Goal: Task Accomplishment & Management: Complete application form

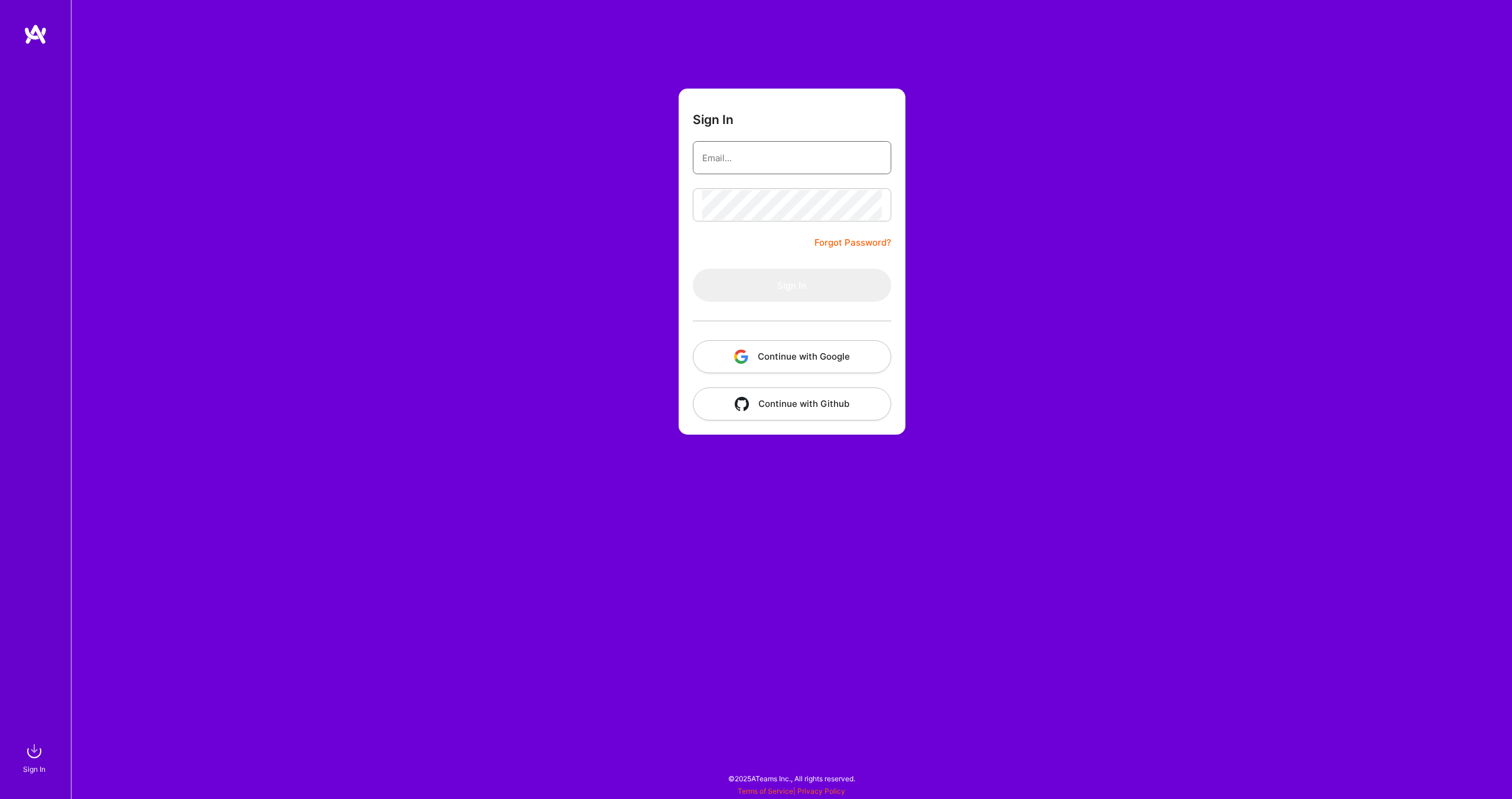
type input "[EMAIL_ADDRESS][DOMAIN_NAME]"
click at [812, 295] on button "Sign In" at bounding box center [792, 285] width 198 height 33
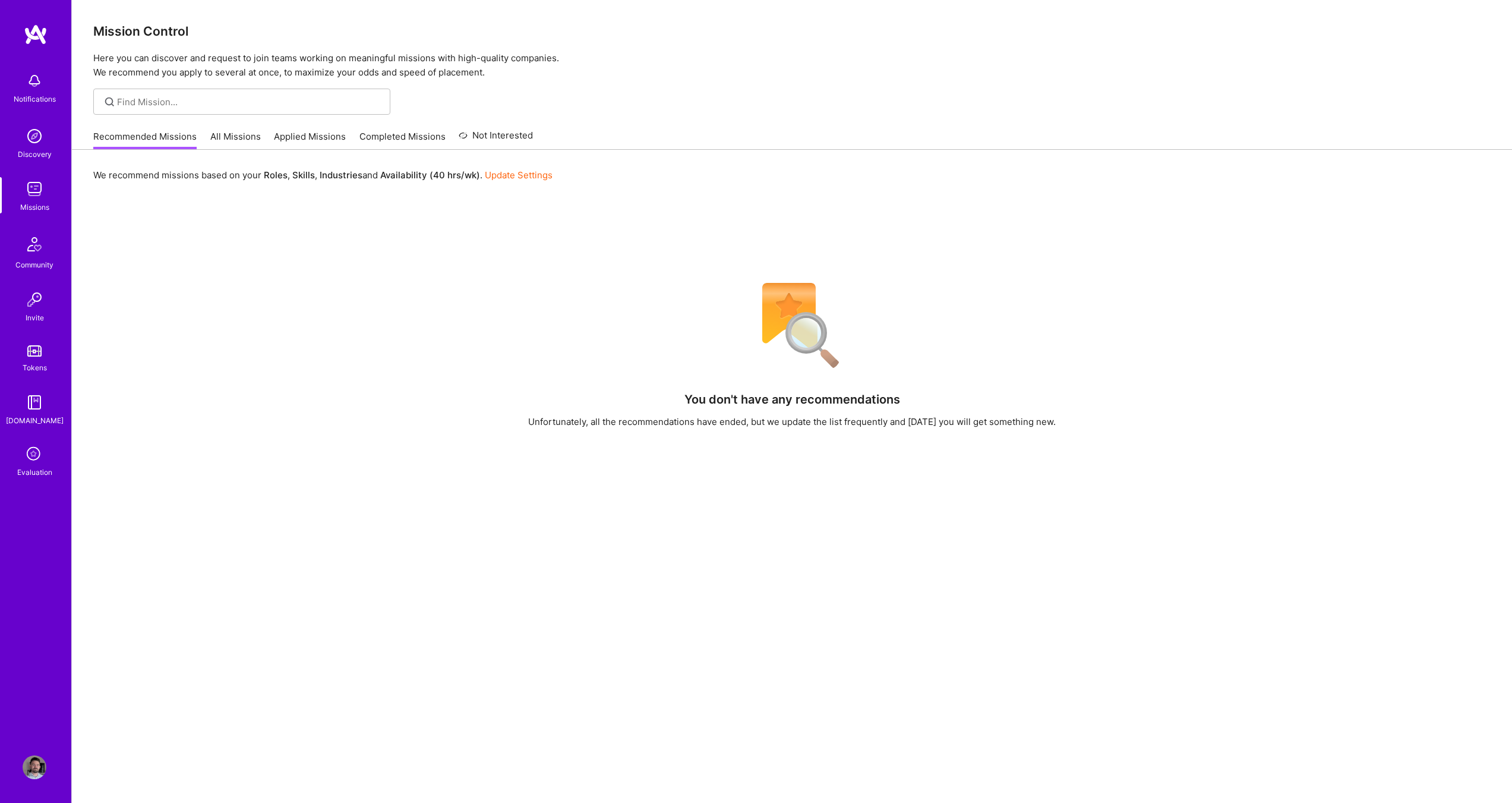
click at [277, 269] on div "We recommend missions based on your Roles , Skills , Industries and Availabilit…" at bounding box center [792, 541] width 1440 height 782
click at [240, 135] on link "All Missions" at bounding box center [235, 140] width 50 height 20
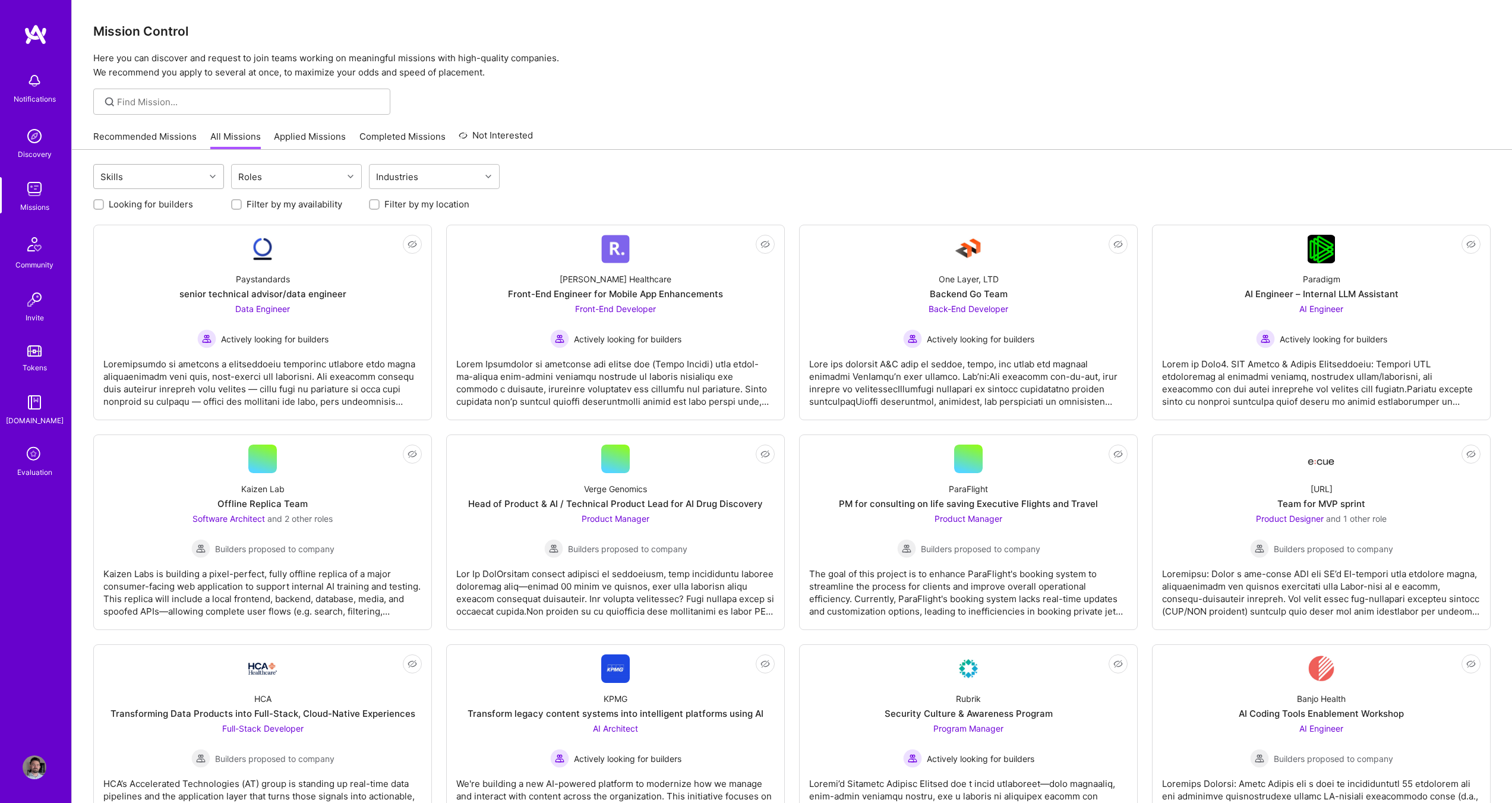
click at [192, 181] on div "Skills" at bounding box center [149, 177] width 111 height 24
type input "des"
click at [157, 317] on div "UX Design" at bounding box center [158, 317] width 116 height 13
checkbox input "true"
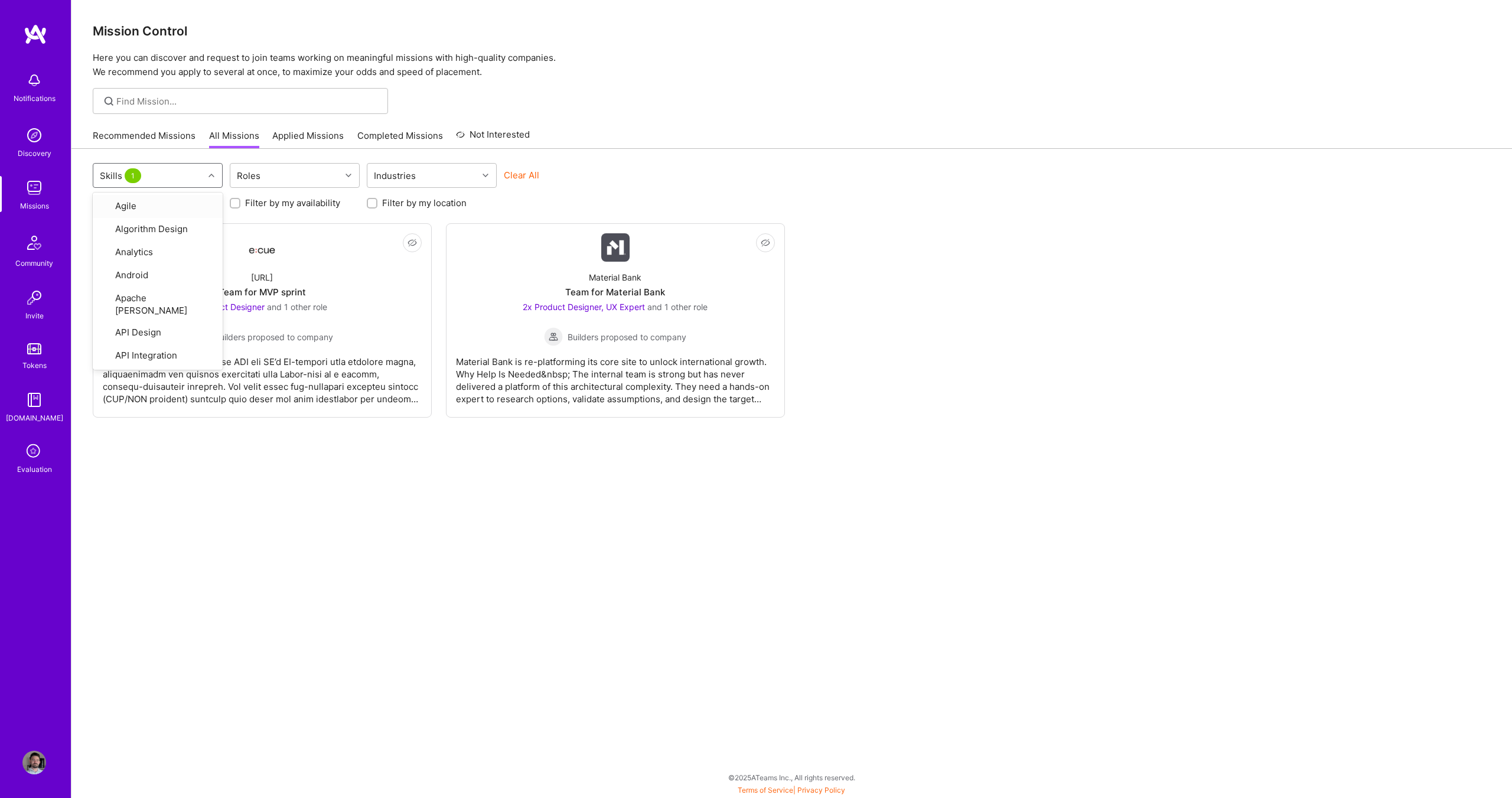
click at [750, 183] on div "option UX Design, selected. option Agile focused, 1 of 78. 78 results available…" at bounding box center [792, 177] width 1398 height 28
click at [416, 318] on div "[URL] Team for MVP sprint Product Designer and 1 other role Builders proposed t…" at bounding box center [262, 304] width 319 height 84
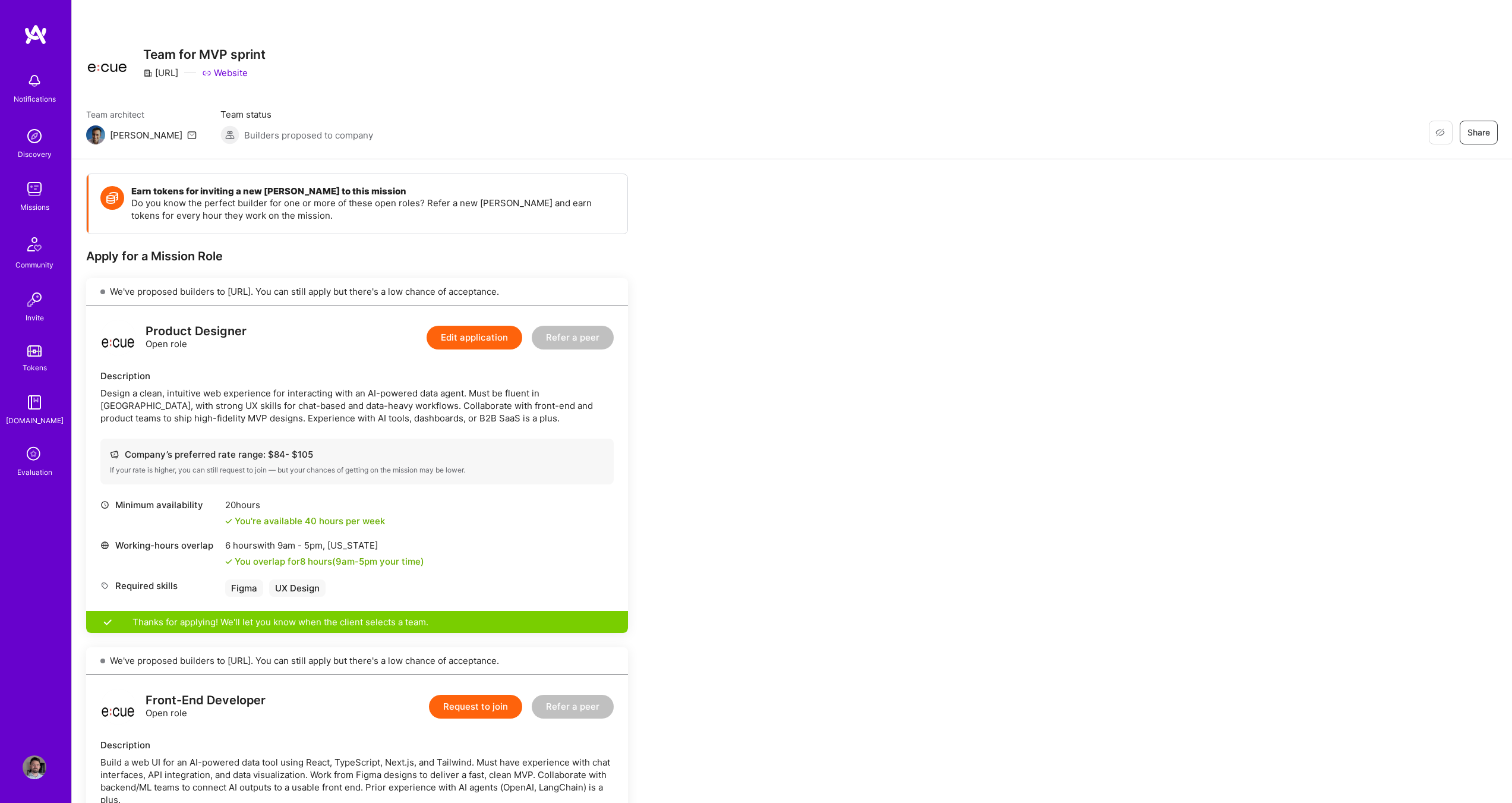
click at [252, 139] on span "Builders proposed to company" at bounding box center [308, 135] width 129 height 13
click at [252, 140] on span "Builders proposed to company" at bounding box center [308, 135] width 129 height 13
click at [415, 135] on div "Team architect [PERSON_NAME] Team status Builders proposed to company Restore N…" at bounding box center [792, 126] width 1412 height 36
click at [97, 136] on img at bounding box center [96, 135] width 19 height 19
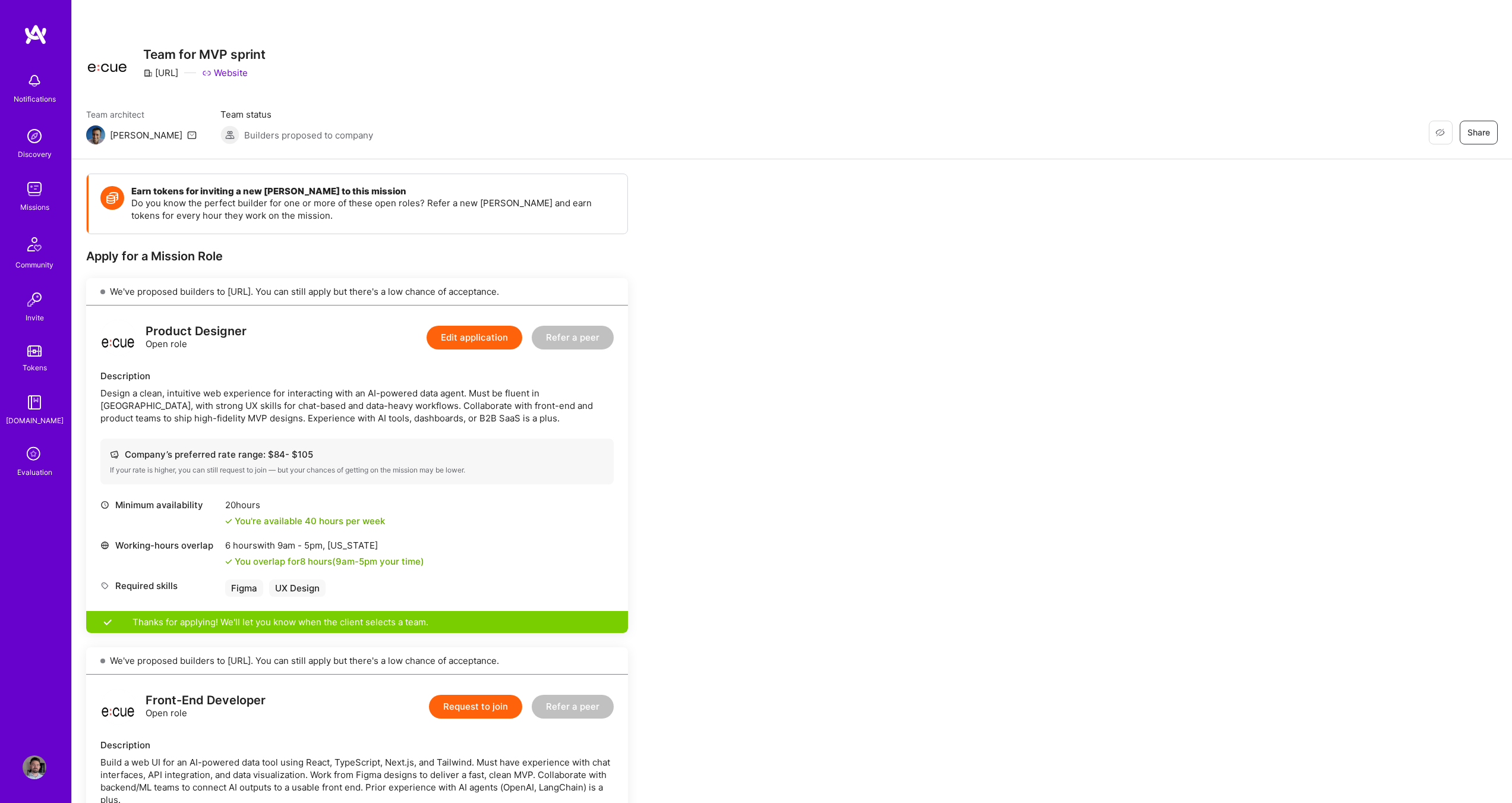
click at [97, 136] on img at bounding box center [96, 135] width 19 height 19
click at [220, 137] on img at bounding box center [230, 135] width 19 height 19
click at [238, 72] on link "Website" at bounding box center [225, 73] width 46 height 13
click at [499, 342] on button "Edit application" at bounding box center [474, 338] width 96 height 24
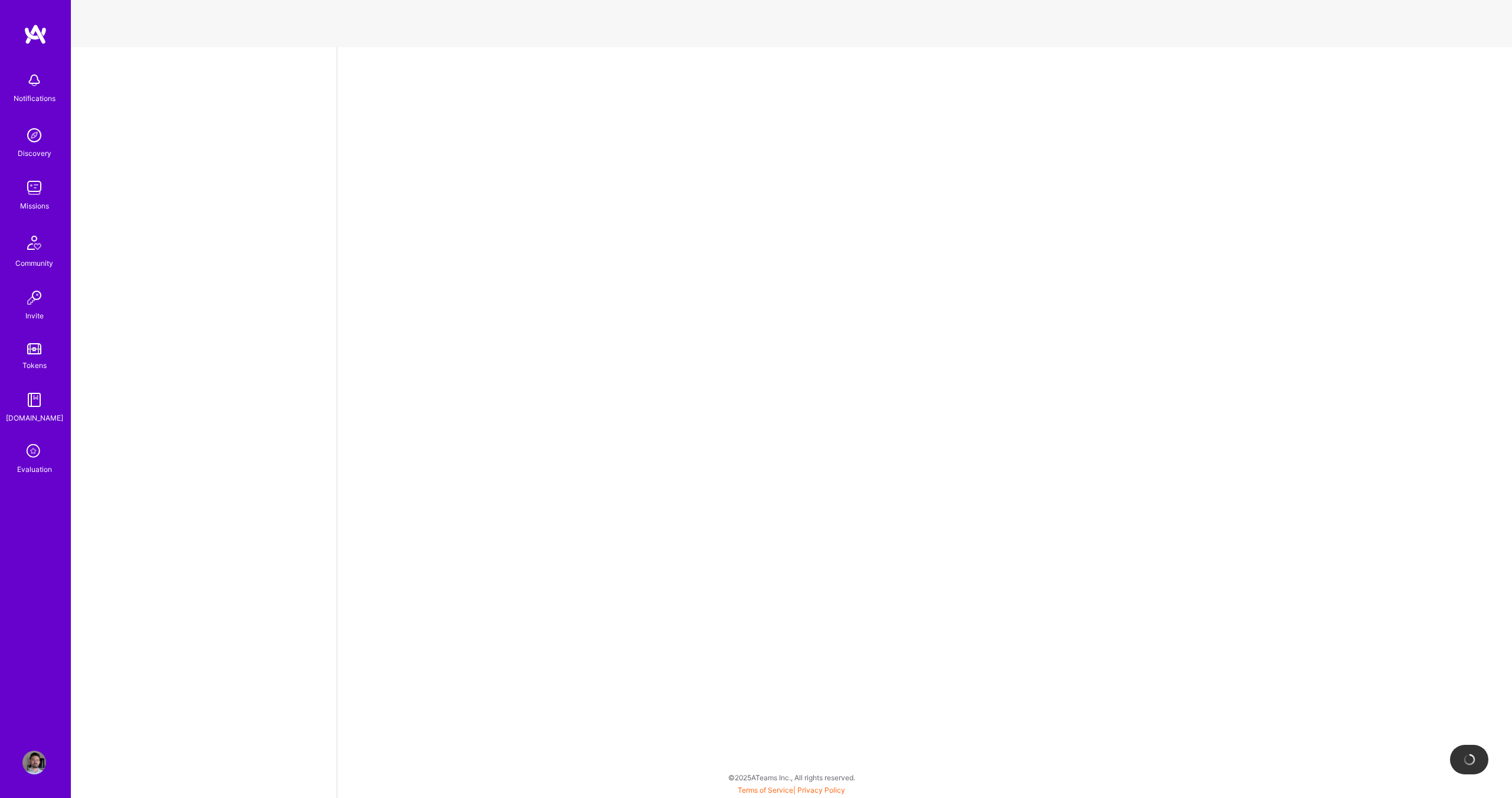
select select "US"
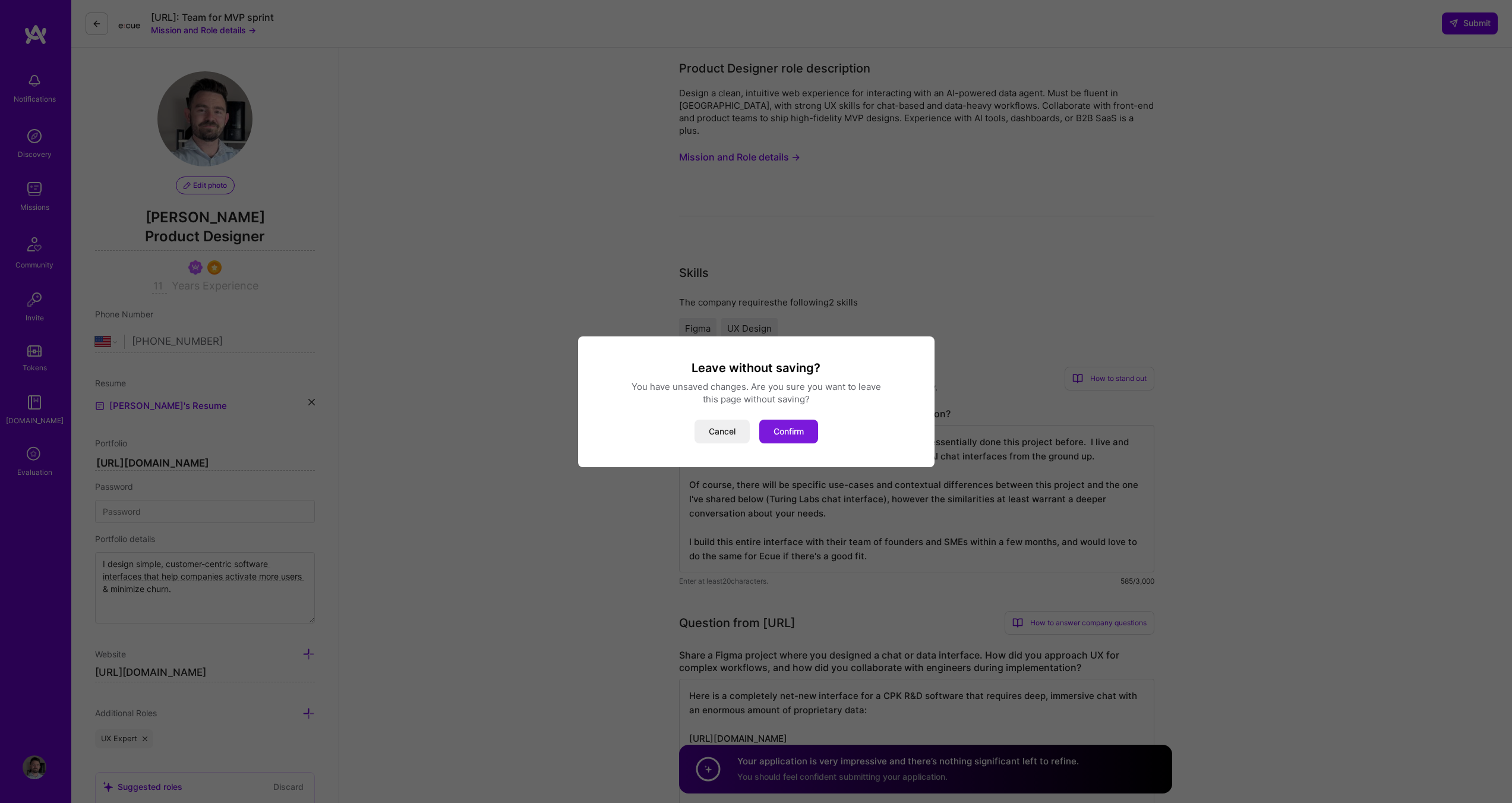
click at [789, 435] on button "Confirm" at bounding box center [789, 432] width 59 height 24
